Goal: Complete application form

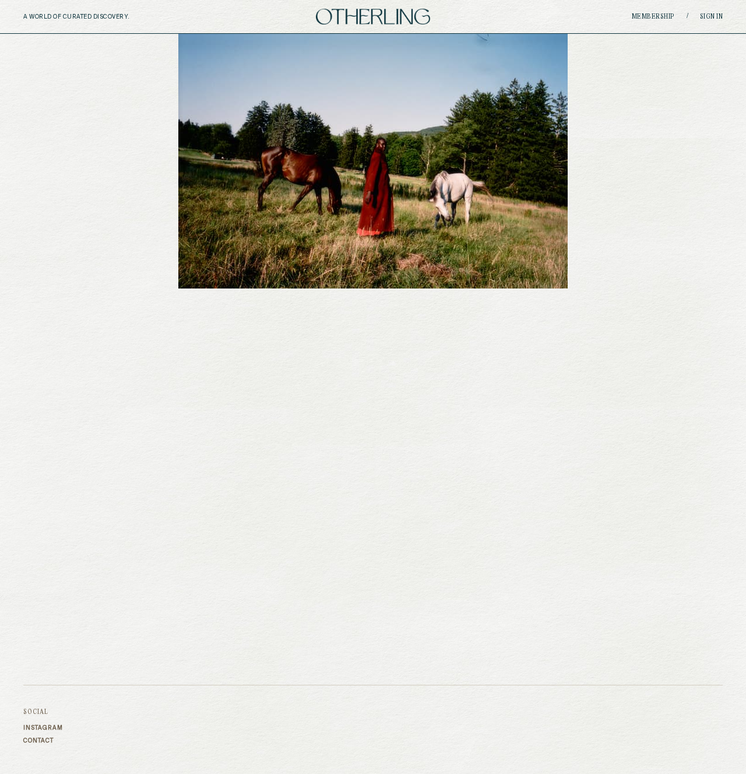
scroll to position [1303, 0]
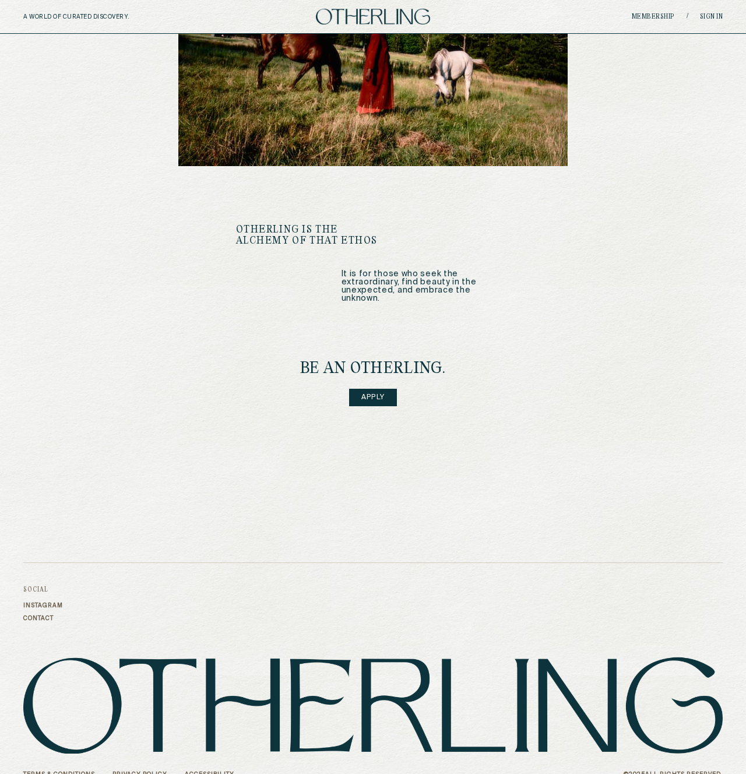
click at [55, 602] on div "Instagram Contact" at bounding box center [43, 612] width 40 height 20
click at [51, 602] on link "Instagram" at bounding box center [43, 605] width 40 height 7
click at [373, 389] on link "Apply" at bounding box center [373, 397] width 48 height 17
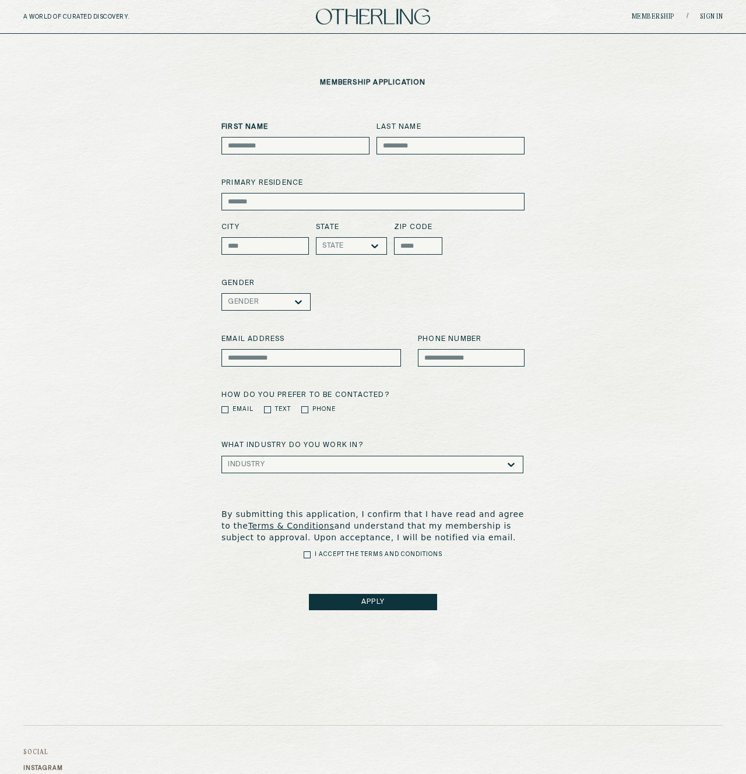
click at [160, 442] on div "membership application First Name Last Name primary residence City State State …" at bounding box center [373, 344] width 746 height 621
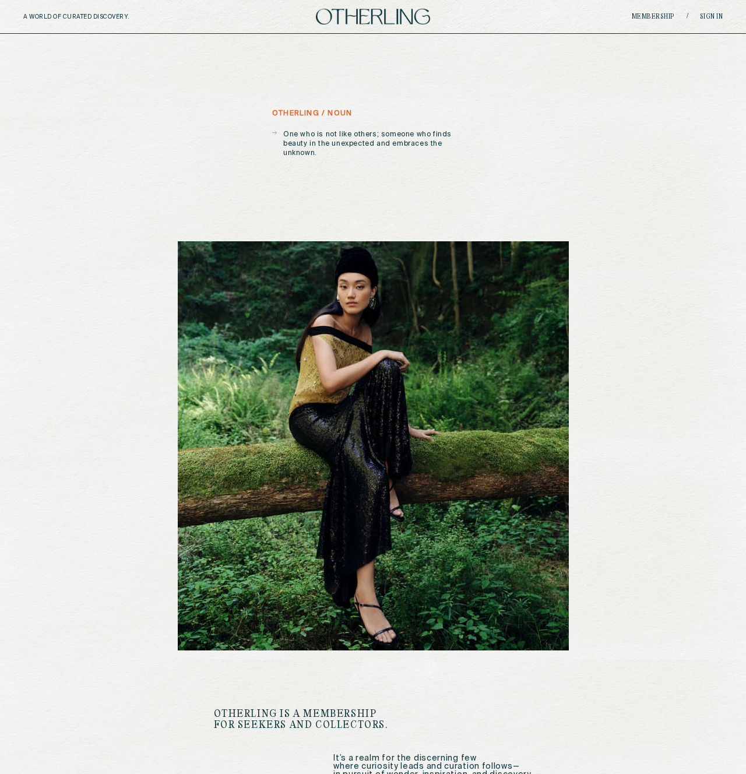
click at [327, 112] on h5 "otherling / noun" at bounding box center [312, 114] width 80 height 8
